Goal: Navigation & Orientation: Find specific page/section

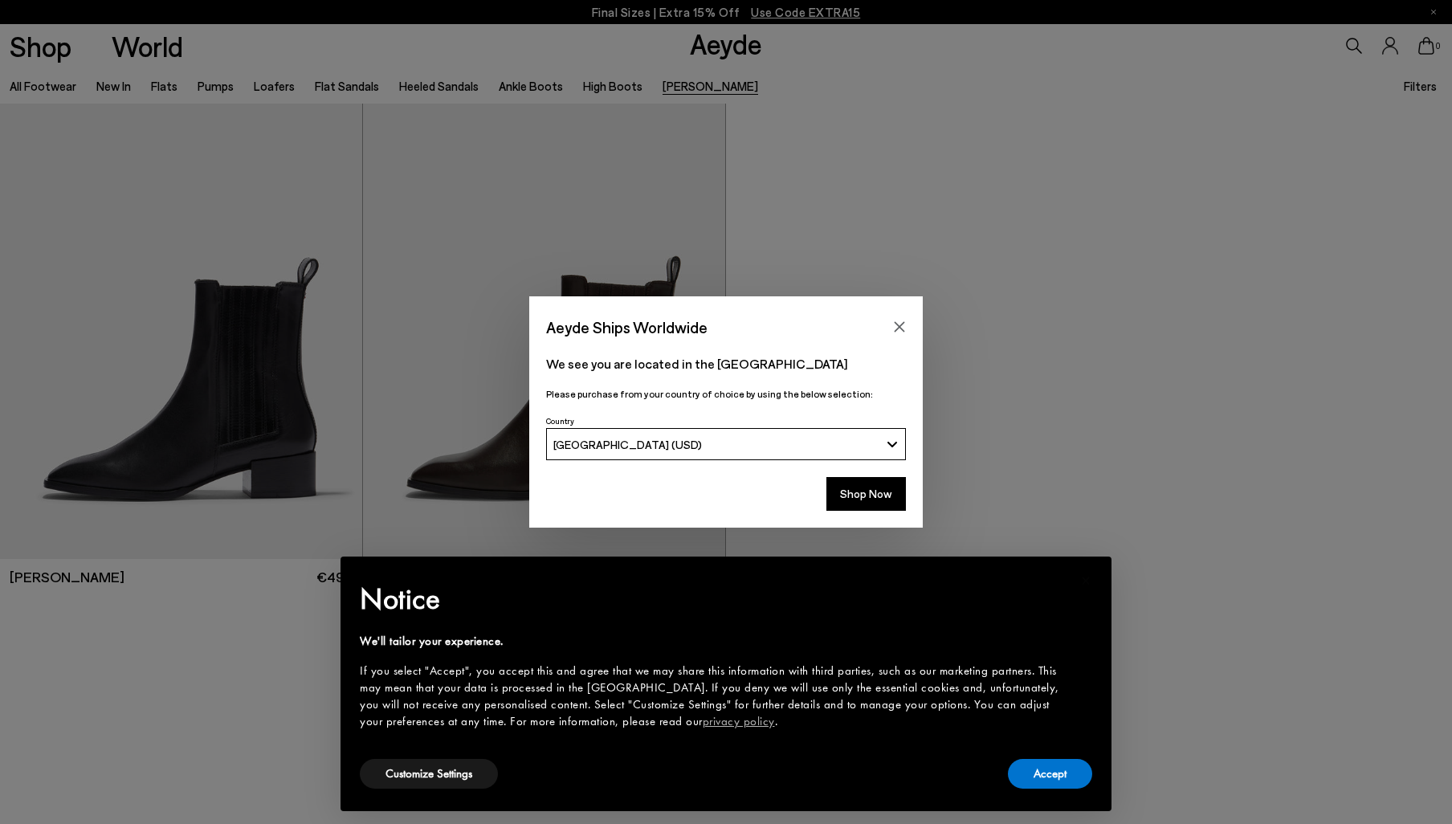
click at [898, 332] on icon "Close" at bounding box center [899, 326] width 13 height 13
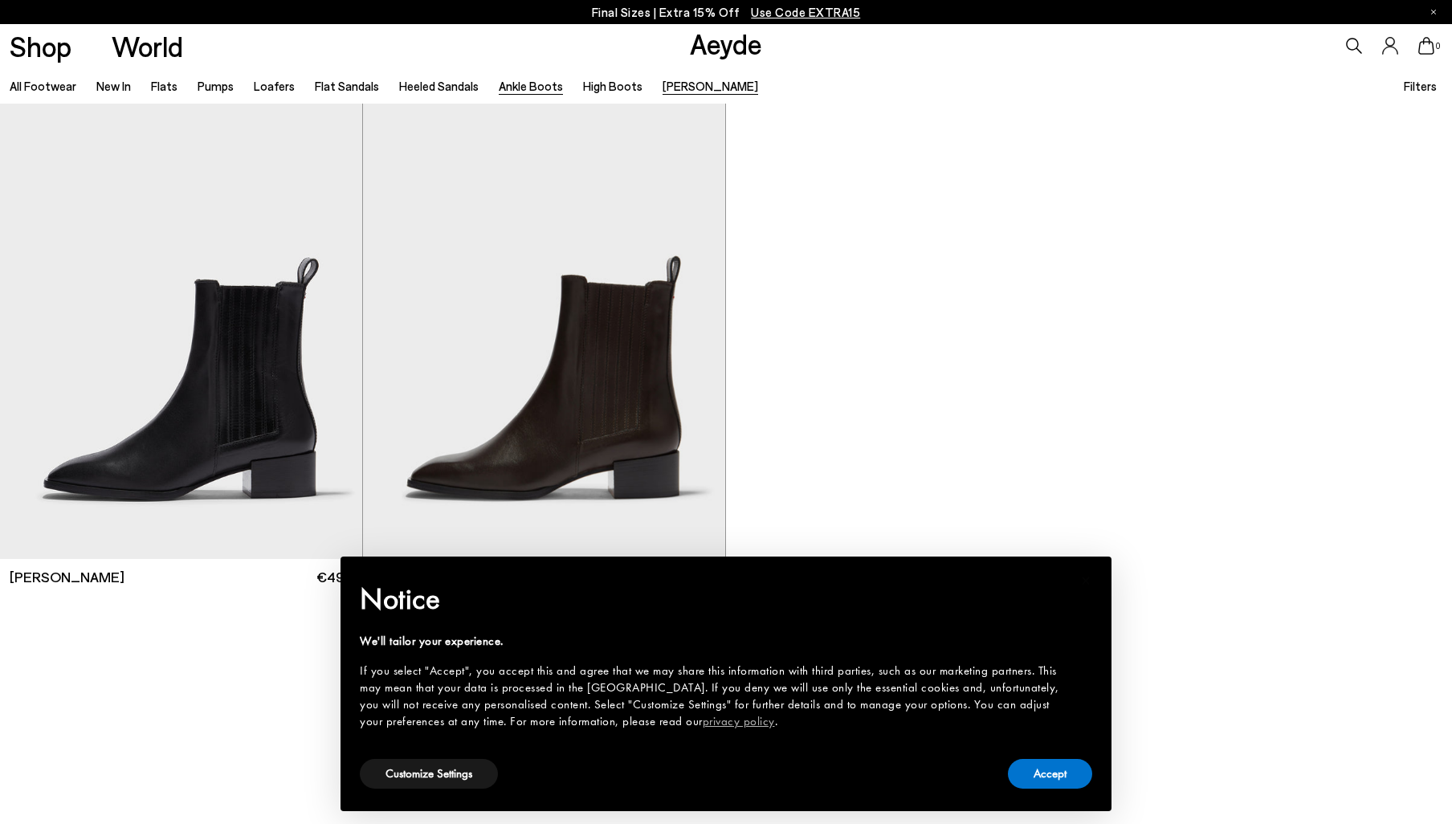
click at [501, 83] on link "Ankle Boots" at bounding box center [531, 86] width 64 height 14
click at [508, 88] on link "Ankle Boots" at bounding box center [531, 86] width 64 height 14
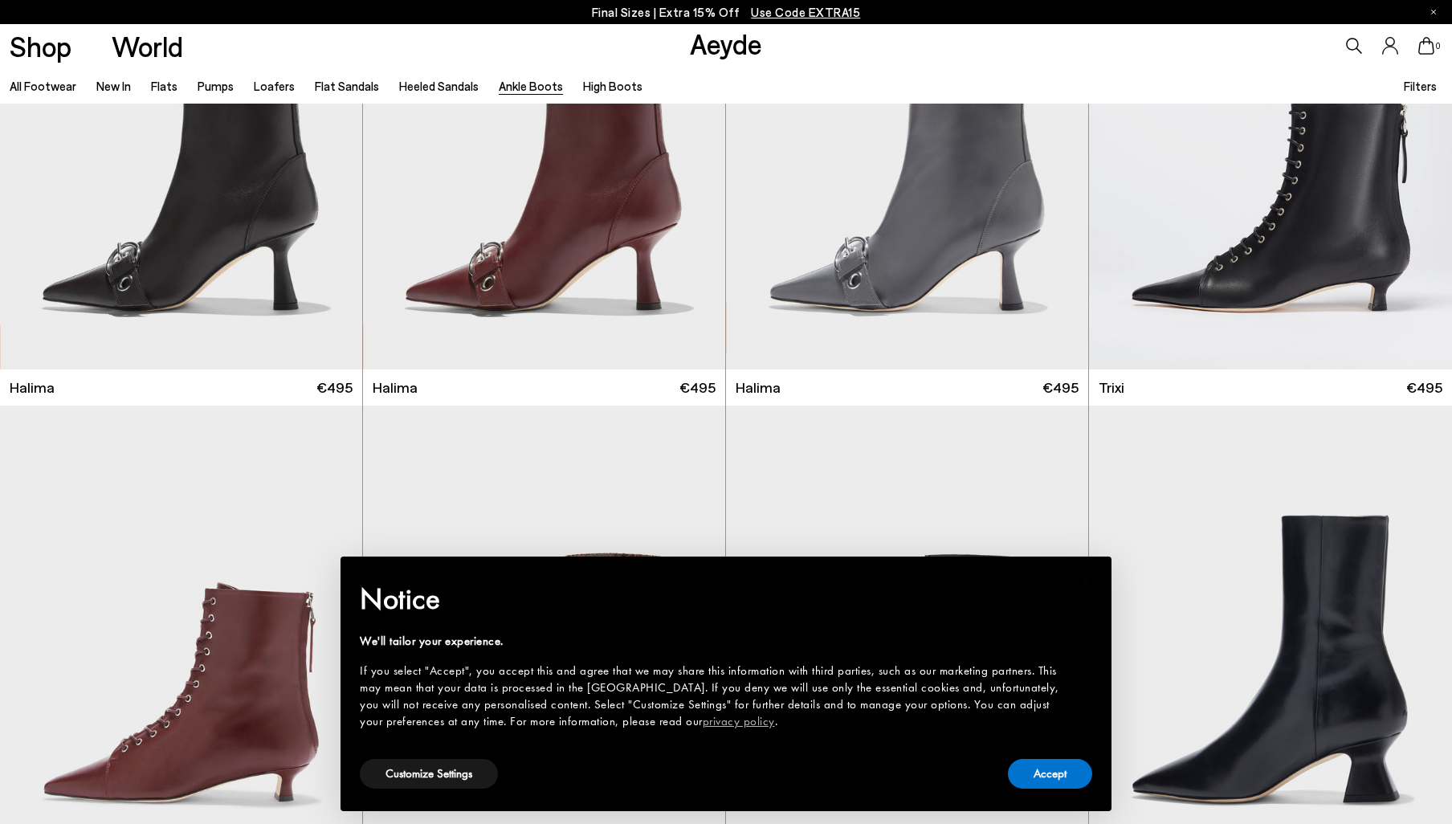
scroll to position [489, 0]
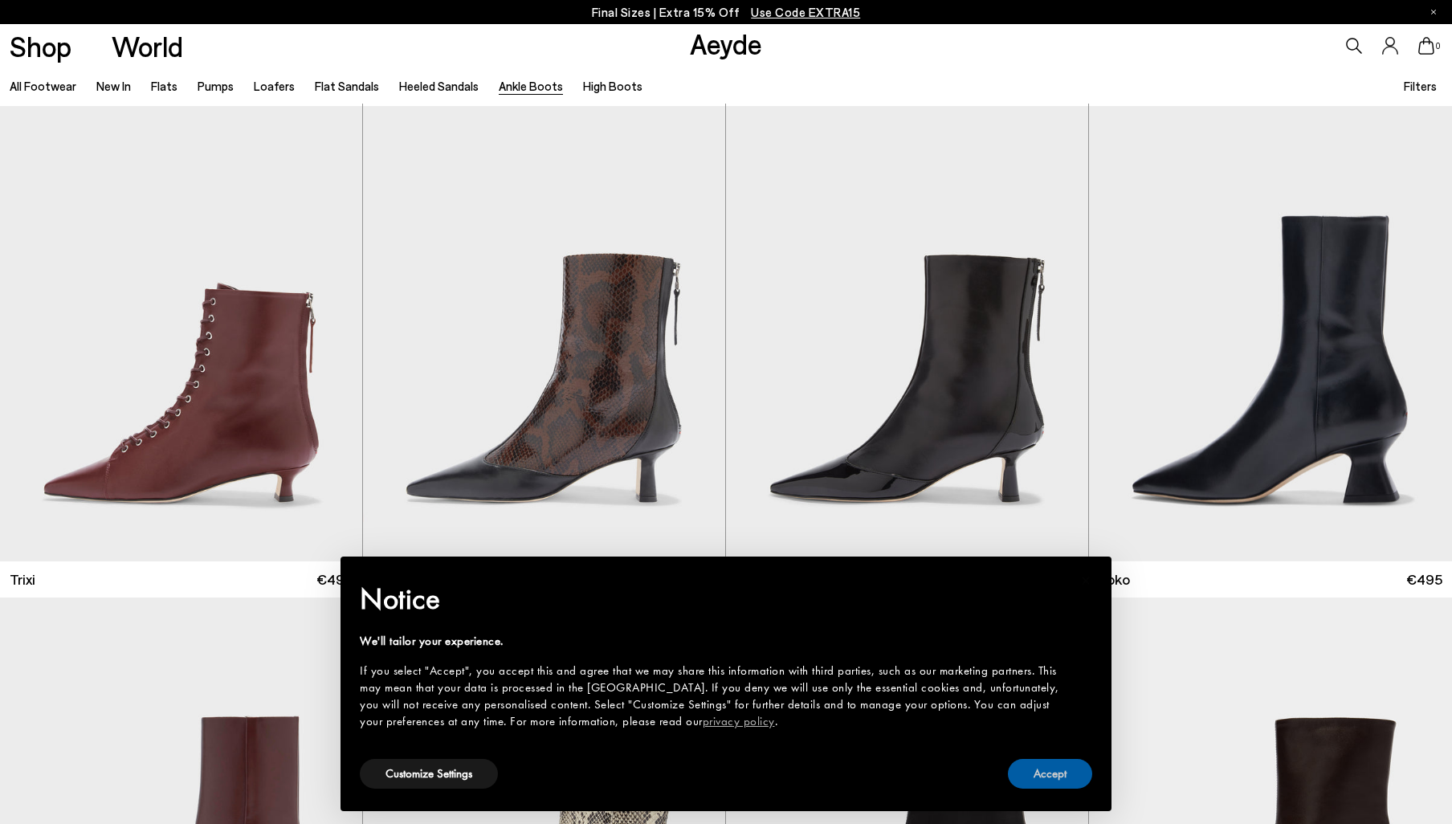
drag, startPoint x: 1061, startPoint y: 786, endPoint x: 1080, endPoint y: 744, distance: 45.7
click at [1061, 786] on button "Accept" at bounding box center [1050, 774] width 84 height 30
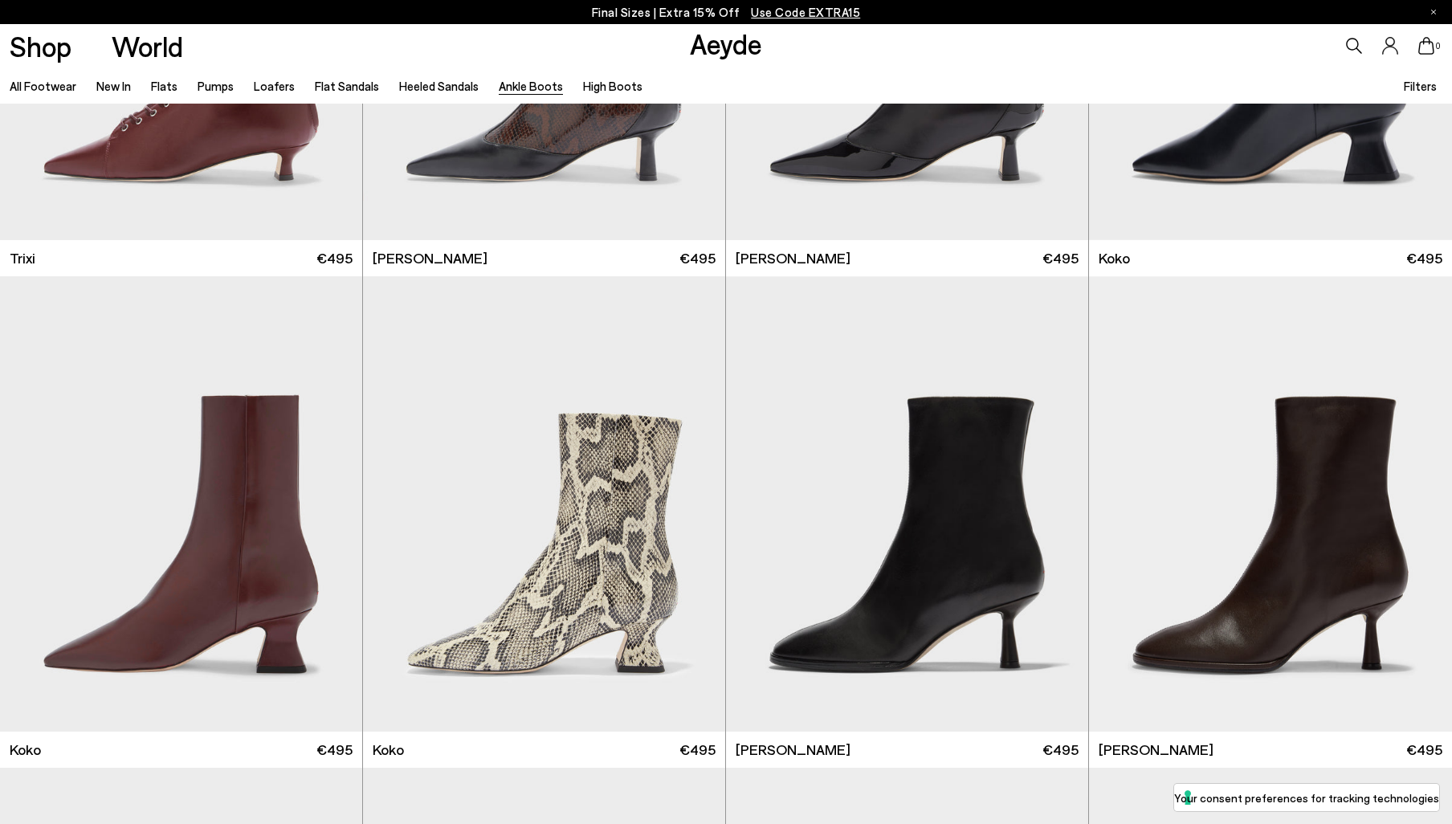
scroll to position [574, 0]
